Goal: Communication & Community: Answer question/provide support

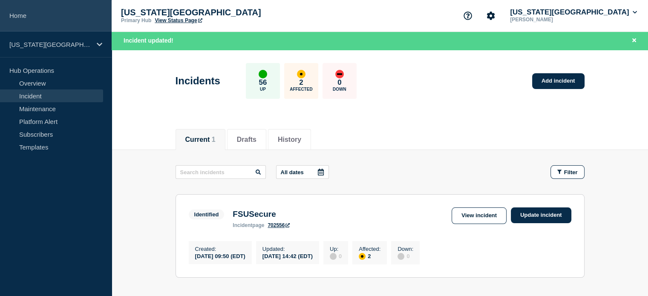
click at [20, 14] on link "Home" at bounding box center [56, 16] width 112 height 32
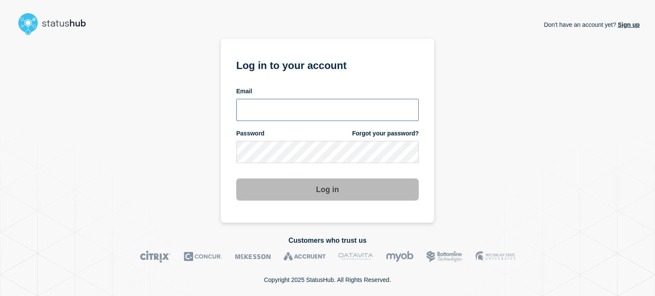
click at [252, 110] on input "email input" at bounding box center [327, 110] width 182 height 22
click at [274, 133] on div "Password Forgot your password?" at bounding box center [327, 134] width 182 height 8
drag, startPoint x: 283, startPoint y: 114, endPoint x: 301, endPoint y: 121, distance: 19.2
click at [283, 114] on input "email input" at bounding box center [327, 110] width 182 height 22
type input "dcarraway@fsu.edu"
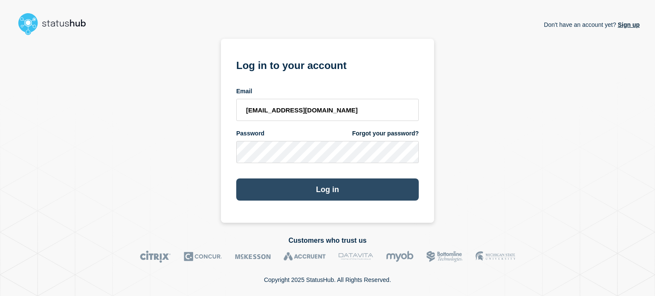
click at [264, 182] on button "Log in" at bounding box center [327, 190] width 182 height 22
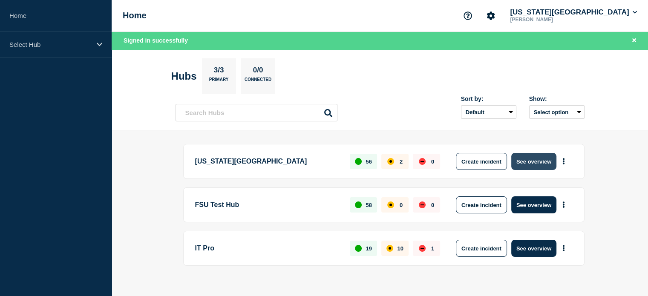
click at [530, 165] on button "See overview" at bounding box center [534, 161] width 45 height 17
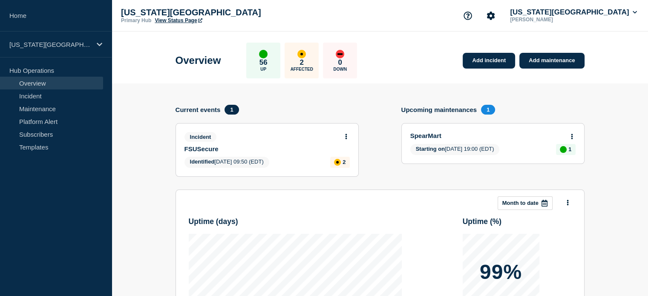
click at [347, 133] on body "Home [US_STATE][GEOGRAPHIC_DATA] Hub Operations Overview Incident Maintenance P…" at bounding box center [324, 148] width 648 height 296
click at [346, 134] on body "Home [US_STATE][GEOGRAPHIC_DATA] Hub Operations Overview Incident Maintenance P…" at bounding box center [324, 148] width 648 height 296
click at [256, 103] on div "Add incident Add maintenance Current events 1 Incident FSUSecure Identified [DA…" at bounding box center [380, 267] width 409 height 367
click at [346, 135] on icon at bounding box center [346, 137] width 2 height 6
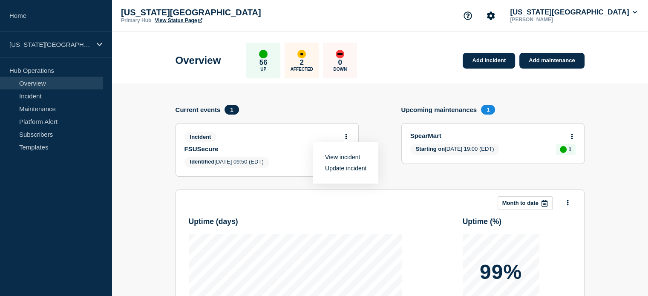
click at [342, 168] on link "Update incident" at bounding box center [345, 168] width 41 height 7
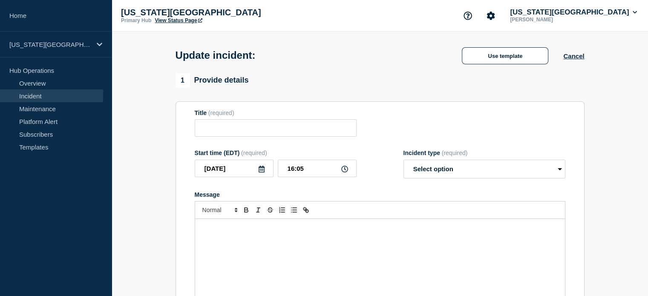
type input "FSUSecure"
click at [289, 252] on div "Message" at bounding box center [380, 270] width 370 height 102
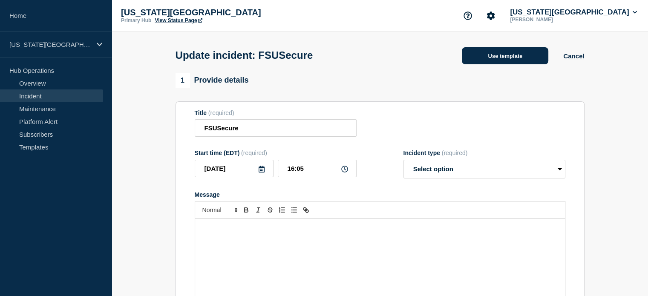
click at [479, 63] on button "Use template" at bounding box center [505, 55] width 87 height 17
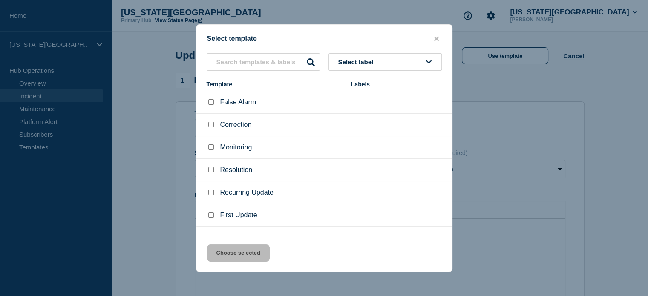
click at [209, 194] on input "Recurring Update checkbox" at bounding box center [211, 193] width 6 height 6
checkbox input "true"
click at [224, 260] on button "Choose selected" at bounding box center [238, 253] width 63 height 17
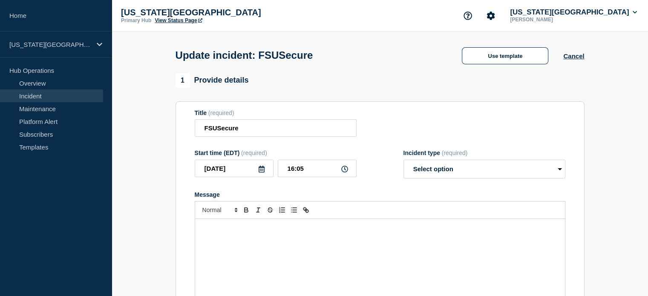
select select "identified"
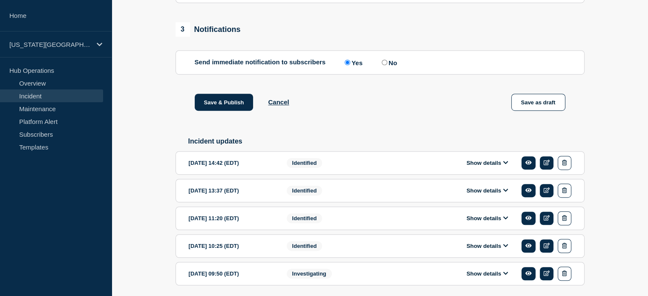
scroll to position [535, 0]
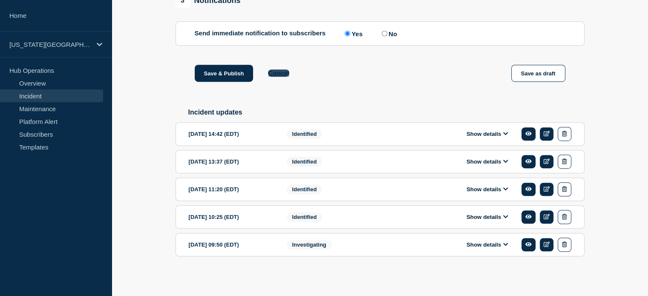
click at [279, 72] on button "Cancel" at bounding box center [278, 72] width 21 height 7
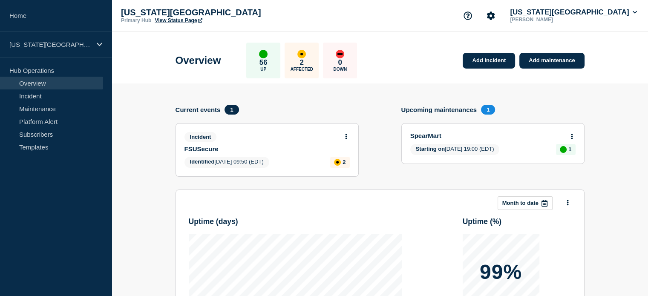
click at [344, 133] on button at bounding box center [346, 136] width 7 height 7
click at [344, 169] on link "Update incident" at bounding box center [345, 168] width 41 height 7
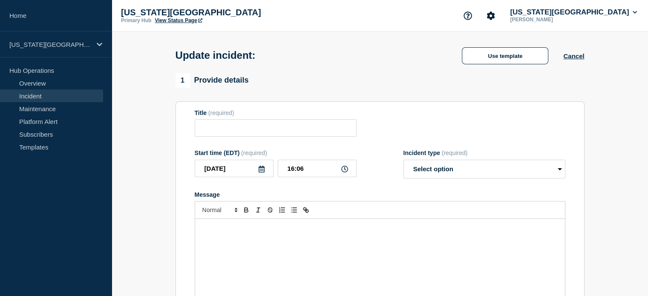
type input "FSUSecure"
click at [385, 225] on div "Message" at bounding box center [380, 270] width 370 height 102
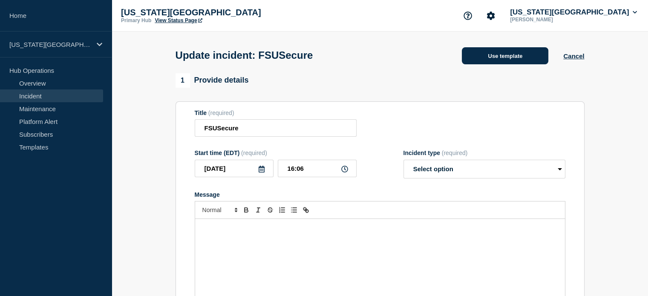
click at [481, 59] on button "Use template" at bounding box center [505, 55] width 87 height 17
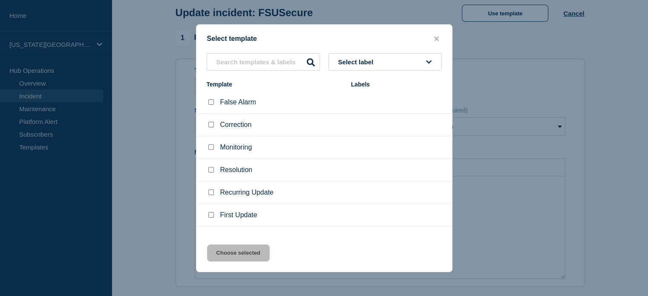
click at [213, 148] on input "Monitoring checkbox" at bounding box center [211, 148] width 6 height 6
checkbox input "true"
click at [244, 258] on button "Choose selected" at bounding box center [238, 253] width 63 height 17
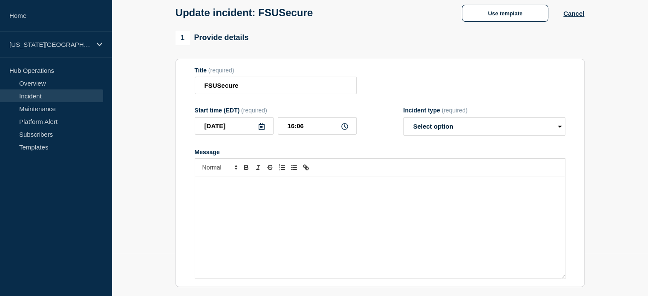
select select "monitoring"
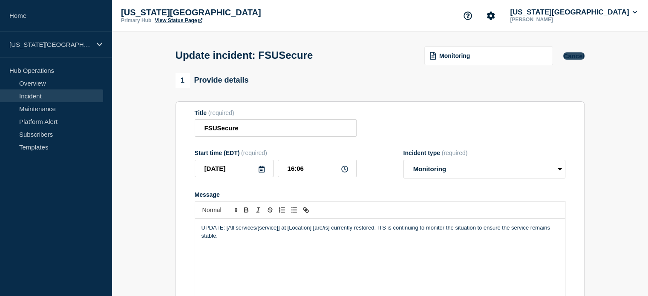
click at [573, 54] on button "Cancel" at bounding box center [574, 55] width 21 height 7
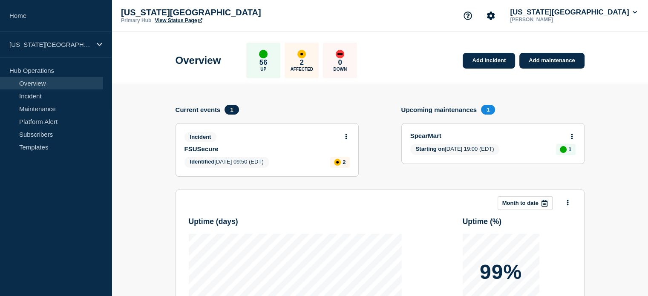
click at [336, 100] on div "Add incident Add maintenance Current events 1 Incident FSUSecure Identified [DA…" at bounding box center [380, 267] width 409 height 367
click at [187, 20] on link "View Status Page" at bounding box center [178, 20] width 47 height 6
click at [346, 136] on icon at bounding box center [346, 137] width 2 height 6
click at [350, 167] on link "Update incident" at bounding box center [345, 168] width 41 height 7
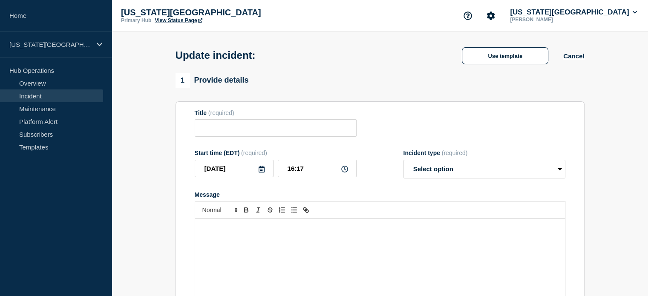
type input "FSUSecure"
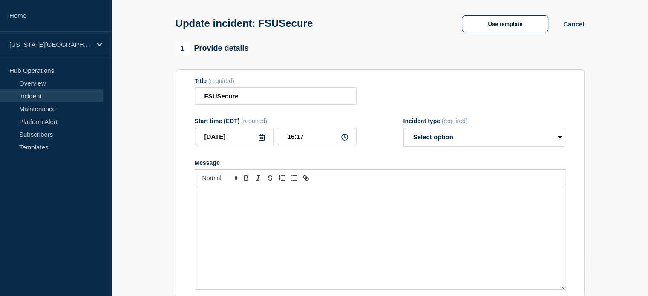
click at [356, 196] on p "Message" at bounding box center [380, 196] width 357 height 8
click at [478, 23] on button "Use template" at bounding box center [505, 23] width 87 height 17
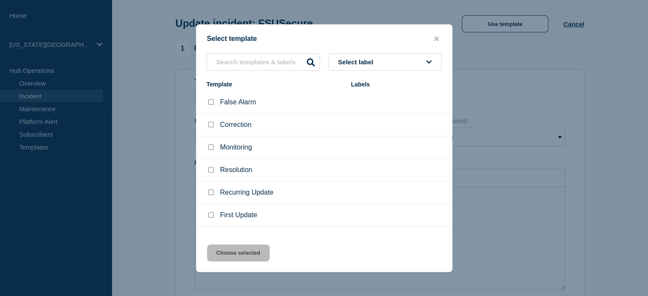
scroll to position [14, 0]
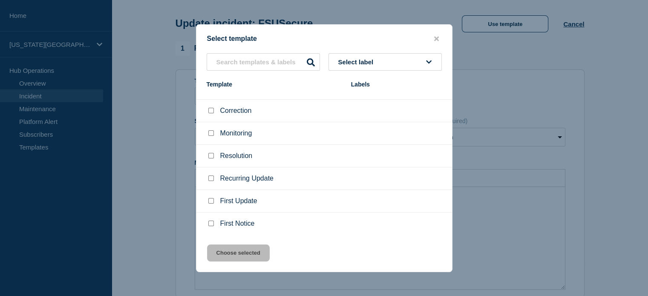
click at [210, 133] on input "Monitoring checkbox" at bounding box center [211, 133] width 6 height 6
checkbox input "true"
click at [238, 252] on button "Choose selected" at bounding box center [238, 253] width 63 height 17
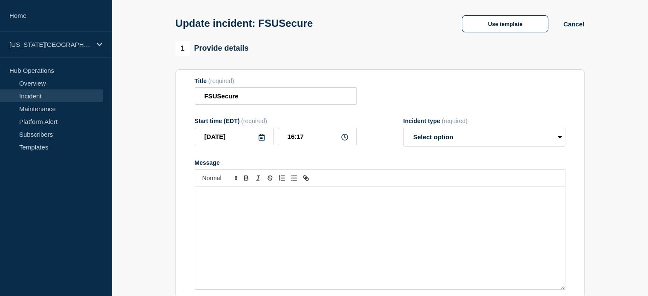
select select "monitoring"
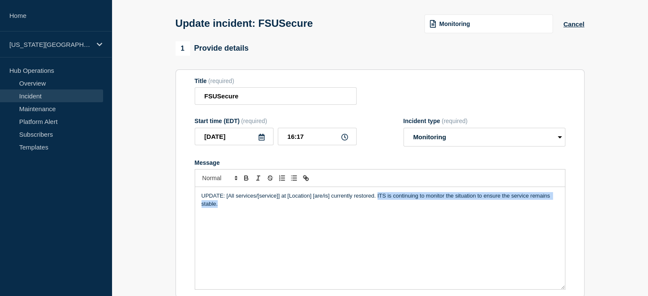
drag, startPoint x: 377, startPoint y: 199, endPoint x: 217, endPoint y: 205, distance: 160.4
click at [217, 205] on p "UPDATE: [All services/[service]] at [Location] [are/is] currently restored. ITS…" at bounding box center [380, 200] width 357 height 16
copy p "ITS is continuing to monitor the situation to ensure the service remains stable."
click at [244, 217] on div "UPDATE: [All services/[service]] at [Location] [are/is] currently restored. ITS…" at bounding box center [380, 238] width 370 height 102
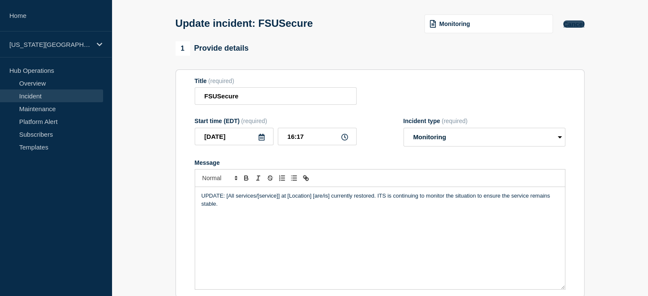
click at [573, 23] on button "Cancel" at bounding box center [574, 23] width 21 height 7
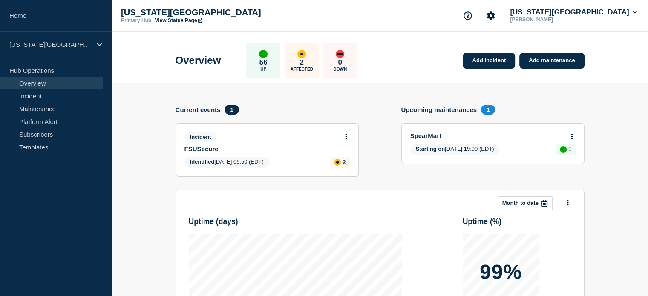
click at [347, 134] on icon at bounding box center [346, 137] width 2 height 6
click at [349, 171] on link "Update incident" at bounding box center [345, 168] width 41 height 7
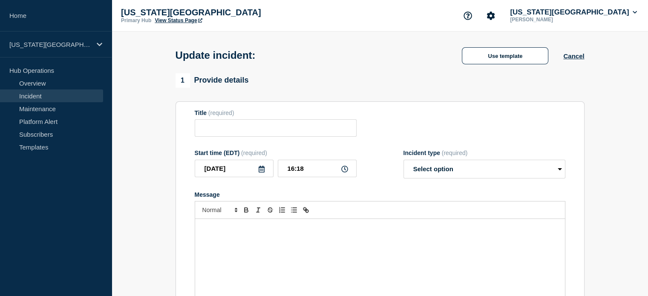
type input "FSUSecure"
click at [205, 244] on div "Message" at bounding box center [380, 270] width 370 height 102
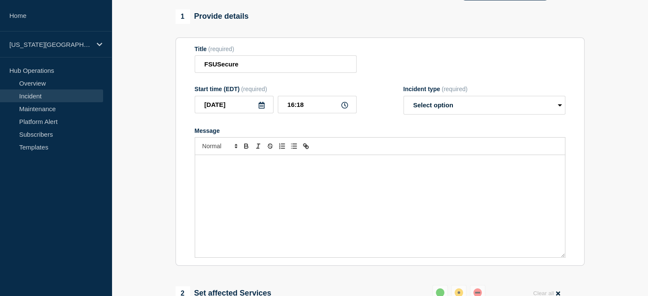
scroll to position [21, 0]
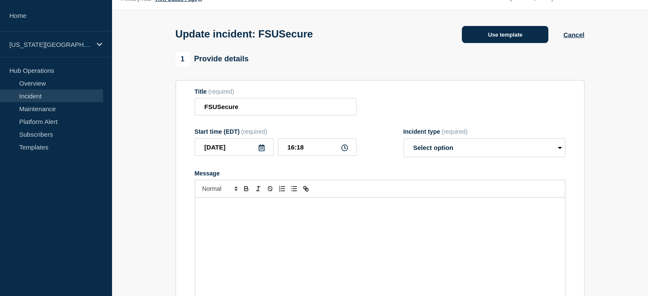
click at [501, 38] on button "Use template" at bounding box center [505, 34] width 87 height 17
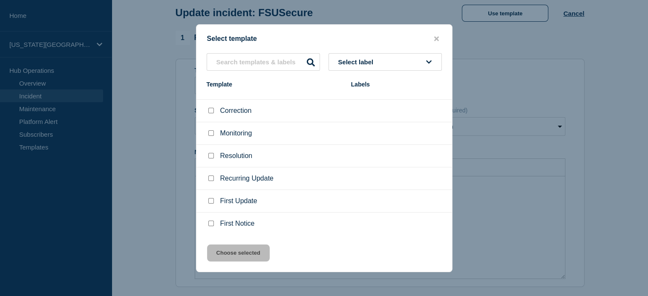
scroll to position [53, 0]
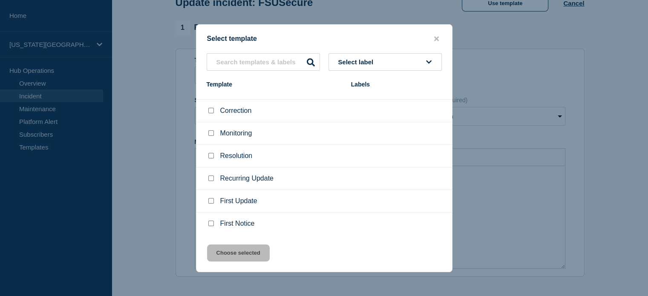
click at [210, 178] on input "Recurring Update checkbox" at bounding box center [211, 179] width 6 height 6
checkbox input "true"
click at [223, 255] on button "Choose selected" at bounding box center [238, 253] width 63 height 17
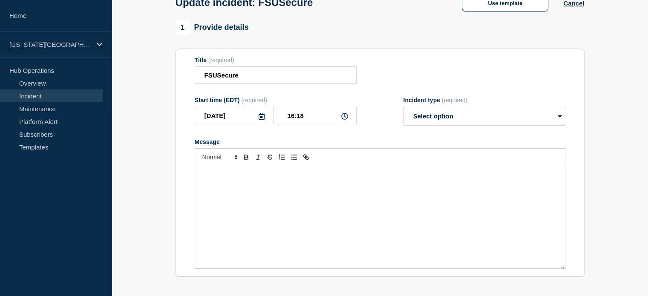
select select "identified"
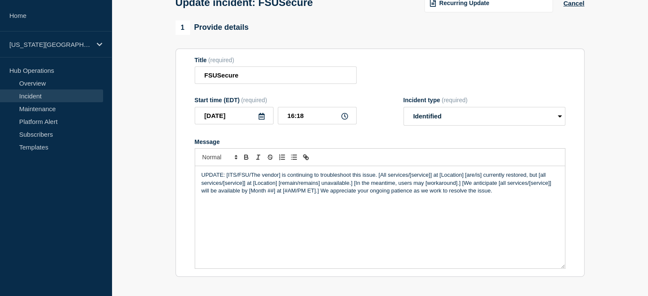
click at [501, 194] on p "UPDATE: [ITS/FSU/The vendor] is continuing to troubleshoot this issue. [All ser…" at bounding box center [380, 182] width 357 height 23
click at [223, 191] on p "UPDATE: [ITS/FSU/The vendor] is continuing to troubleshoot this issue. [All ser…" at bounding box center [380, 182] width 357 height 23
click at [229, 178] on p "UPDATE: [ITS/FSU/The vendor] is continuing to troubleshoot this issue. [All ser…" at bounding box center [380, 182] width 357 height 23
click at [227, 180] on p "UPDATE: [ITS/FSU/The vendor] is continuing to troubleshoot this issue. [All ser…" at bounding box center [380, 182] width 357 height 23
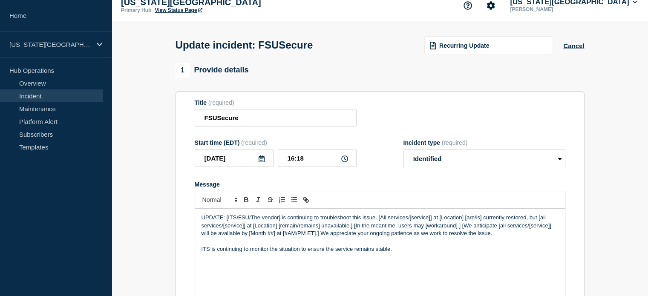
scroll to position [0, 0]
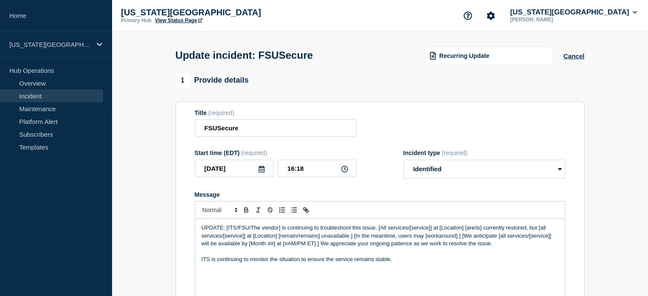
click at [165, 20] on link "View Status Page" at bounding box center [178, 20] width 47 height 6
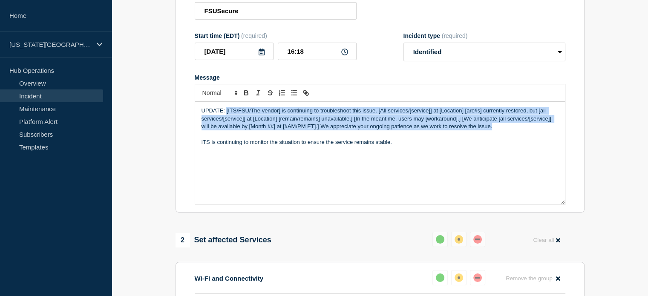
drag, startPoint x: 227, startPoint y: 112, endPoint x: 493, endPoint y: 130, distance: 266.6
click at [493, 130] on p "UPDATE: [ITS/FSU/The vendor] is continuing to troubleshoot this issue. [All ser…" at bounding box center [380, 118] width 357 height 23
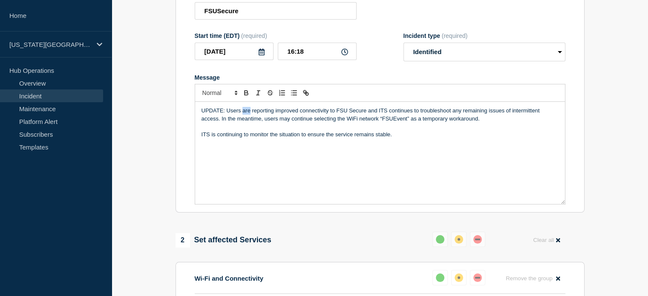
drag, startPoint x: 243, startPoint y: 116, endPoint x: 249, endPoint y: 116, distance: 5.6
click at [249, 116] on p "UPDATE: Users are reporting improved connectivity to FSU Secure and ITS continu…" at bounding box center [380, 115] width 357 height 16
click at [464, 115] on p "UPDATE: Users continue to report improved connectivity to FSU Secure and ITS co…" at bounding box center [380, 115] width 357 height 16
click at [242, 126] on p "Message" at bounding box center [380, 127] width 357 height 8
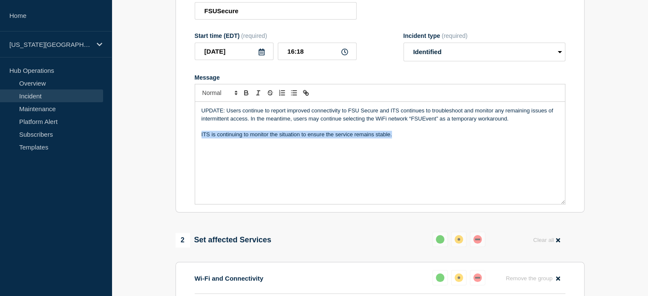
drag, startPoint x: 392, startPoint y: 137, endPoint x: 194, endPoint y: 141, distance: 197.9
click at [194, 141] on section "Title (required) FSUSecure Start time (EDT) (required) [DATE] 16:18 Incident ty…" at bounding box center [380, 98] width 409 height 229
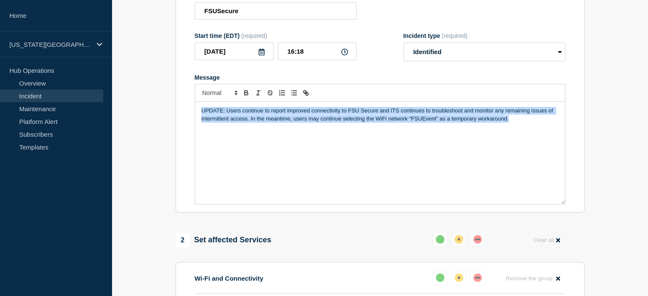
drag, startPoint x: 200, startPoint y: 113, endPoint x: 523, endPoint y: 128, distance: 323.5
click at [523, 128] on div "UPDATE: Users continue to report improved connectivity to FSU Secure and ITS co…" at bounding box center [380, 153] width 370 height 102
click at [247, 122] on p "UPDATE: Users continue to report improved connectivity to FSU Secure and ITS co…" at bounding box center [380, 115] width 357 height 16
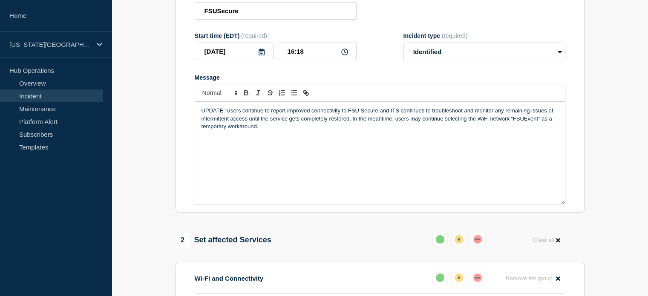
click at [273, 130] on p "UPDATE: Users continue to report improved connectivity to FSU Secure and ITS co…" at bounding box center [380, 118] width 357 height 23
click at [285, 134] on div "UPDATE: Users continue to report improved connectivity to FSU Secure and ITS co…" at bounding box center [380, 153] width 370 height 102
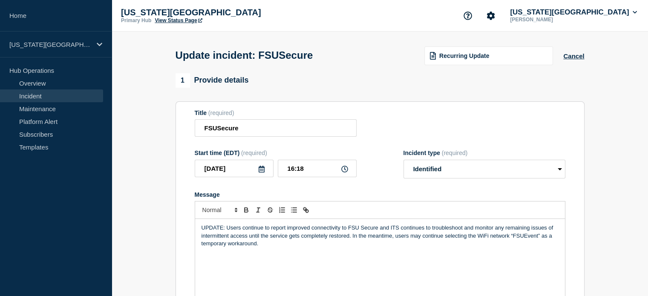
click at [164, 18] on link "View Status Page" at bounding box center [178, 20] width 47 height 6
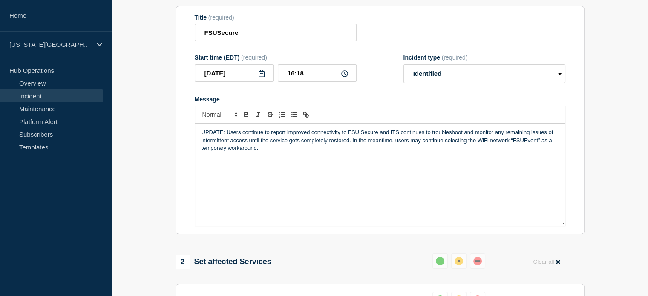
click at [268, 151] on p "UPDATE: Users continue to report improved connectivity to FSU Secure and ITS co…" at bounding box center [380, 140] width 357 height 23
click at [352, 143] on p "UPDATE: Users continue to report improved connectivity to FSU Secure and ITS co…" at bounding box center [380, 140] width 357 height 23
click at [311, 152] on p "UPDATE: Users continue to report improved connectivity to FSU Secure and ITS co…" at bounding box center [380, 140] width 357 height 23
drag, startPoint x: 307, startPoint y: 151, endPoint x: 326, endPoint y: 152, distance: 18.4
click at [326, 152] on p "UPDATE: Users continue to report improved connectivity to FSU Secure and ITS co…" at bounding box center [380, 140] width 357 height 23
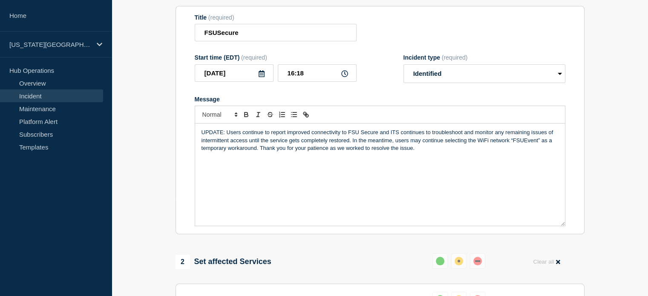
click at [362, 151] on p "UPDATE: Users continue to report improved connectivity to FSU Secure and ITS co…" at bounding box center [380, 140] width 357 height 23
click at [413, 152] on p "UPDATE: Users continue to report improved connectivity to FSU Secure and ITS co…" at bounding box center [380, 140] width 357 height 23
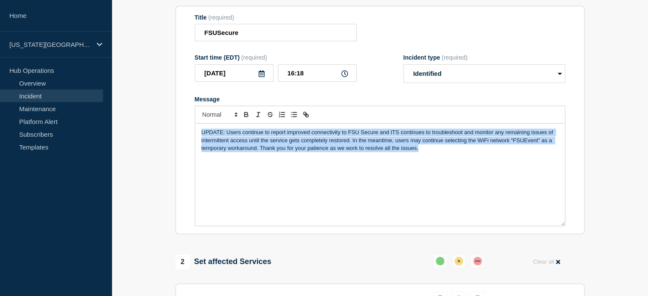
drag, startPoint x: 435, startPoint y: 153, endPoint x: 169, endPoint y: 126, distance: 267.5
copy p "UPDATE: Users continue to report improved connectivity to FSU Secure and ITS co…"
click at [310, 149] on p "UPDATE: Users continue to report improved connectivity to FSU Secure and ITS co…" at bounding box center [380, 140] width 357 height 23
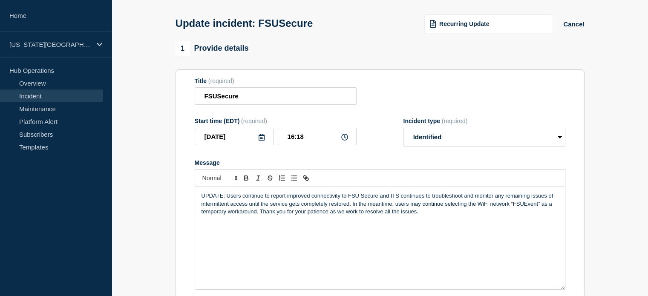
scroll to position [0, 0]
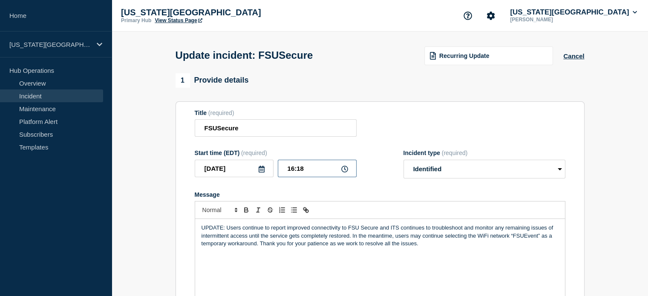
drag, startPoint x: 305, startPoint y: 176, endPoint x: 297, endPoint y: 178, distance: 8.9
click at [297, 177] on input "16:18" at bounding box center [317, 168] width 79 height 17
type input "16:30"
click at [223, 233] on p "UPDATE: Users continue to report improved connectivity to FSU Secure and ITS co…" at bounding box center [380, 235] width 357 height 23
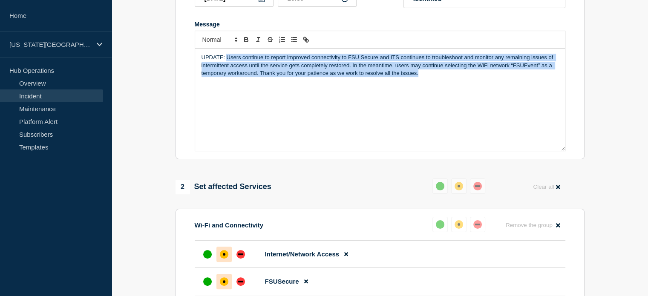
drag, startPoint x: 227, startPoint y: 59, endPoint x: 433, endPoint y: 77, distance: 207.1
click at [433, 77] on p "UPDATE: Users continue to report improved connectivity to FSU Secure and ITS co…" at bounding box center [380, 65] width 357 height 23
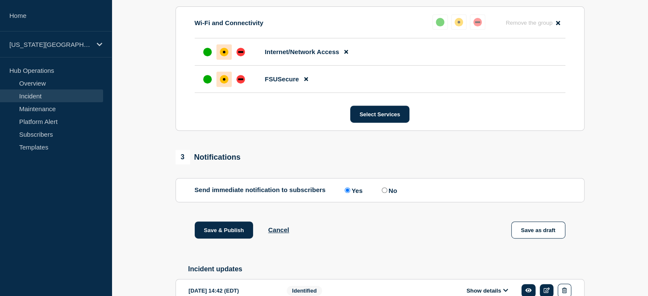
scroll to position [437, 0]
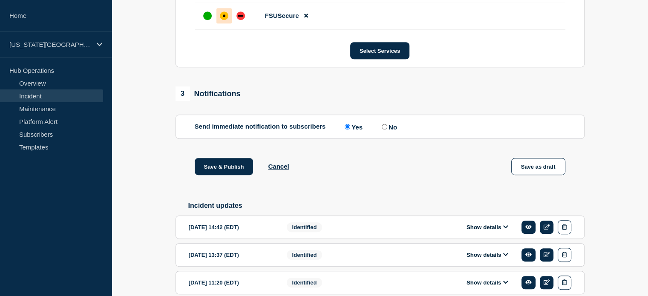
click at [303, 109] on div "3 Notifications Send immediate notification to subscribers Send immediate notif…" at bounding box center [380, 113] width 409 height 52
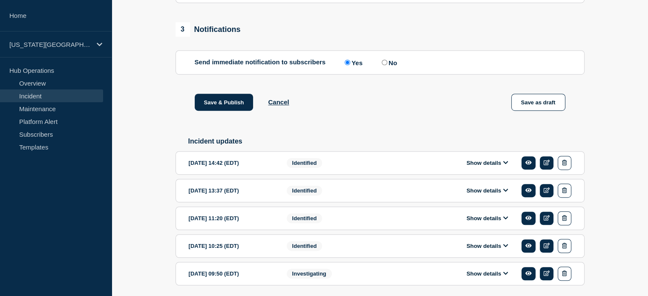
scroll to position [535, 0]
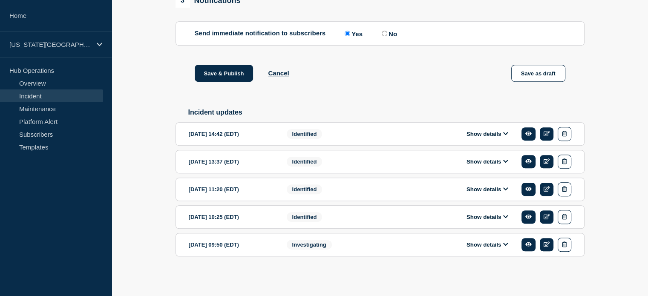
click at [227, 82] on div "Save & Publish Cancel Save as draft" at bounding box center [380, 84] width 409 height 38
click at [223, 70] on button "Save & Publish" at bounding box center [224, 73] width 59 height 17
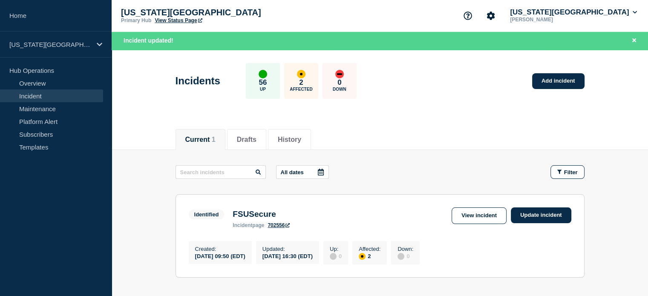
click at [163, 20] on link "View Status Page" at bounding box center [178, 20] width 47 height 6
click at [560, 11] on button "[US_STATE][GEOGRAPHIC_DATA]" at bounding box center [574, 12] width 130 height 9
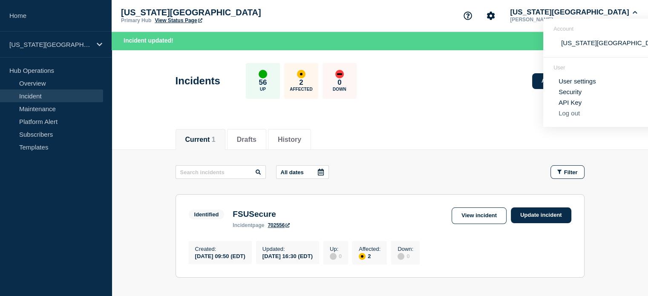
click at [565, 116] on button "Log out" at bounding box center [569, 113] width 21 height 7
